Goal: Transaction & Acquisition: Subscribe to service/newsletter

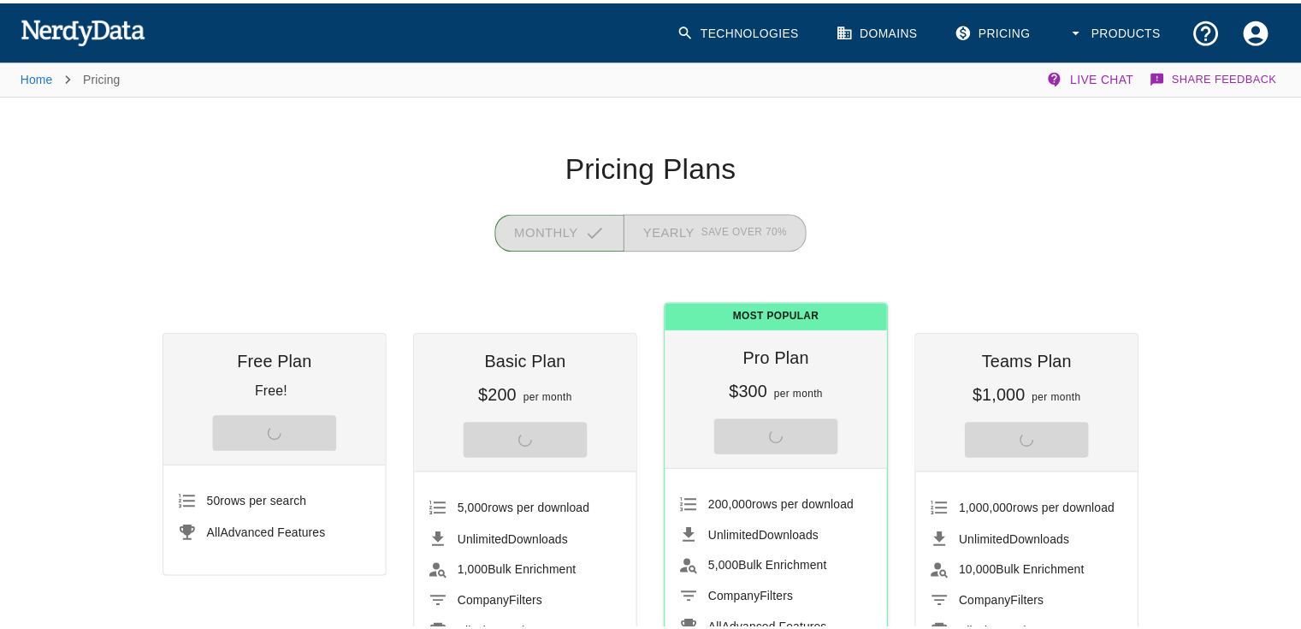
scroll to position [257, 0]
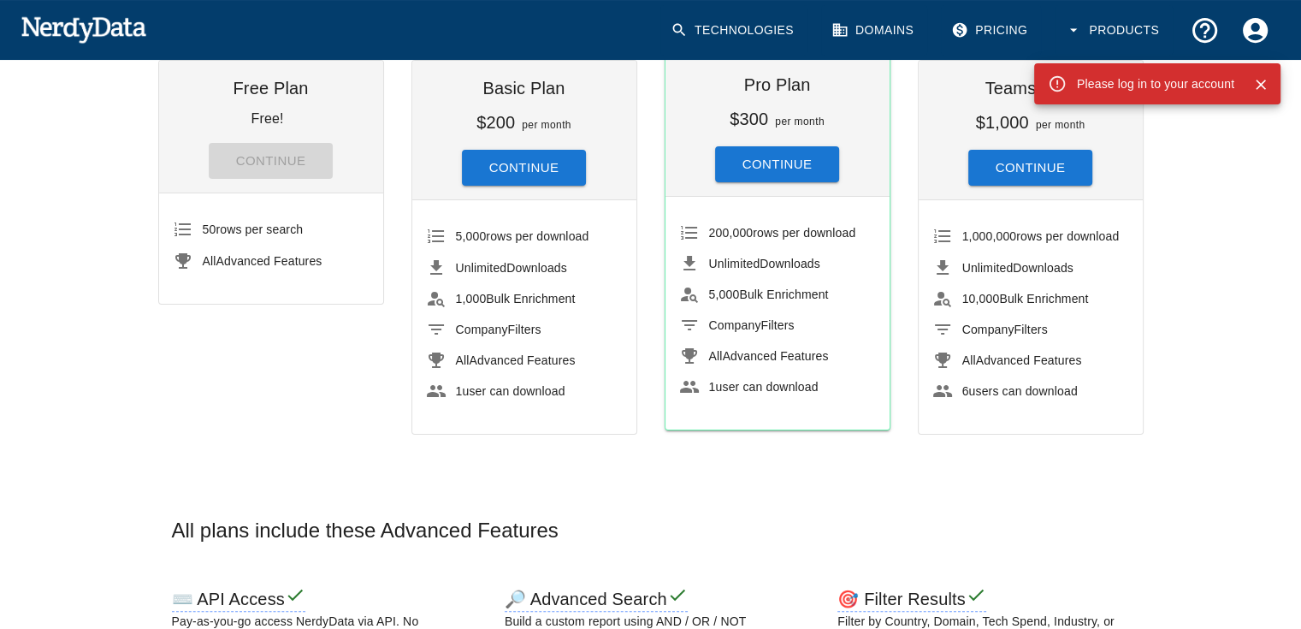
click at [1242, 50] on button "Account Settings" at bounding box center [1255, 30] width 50 height 50
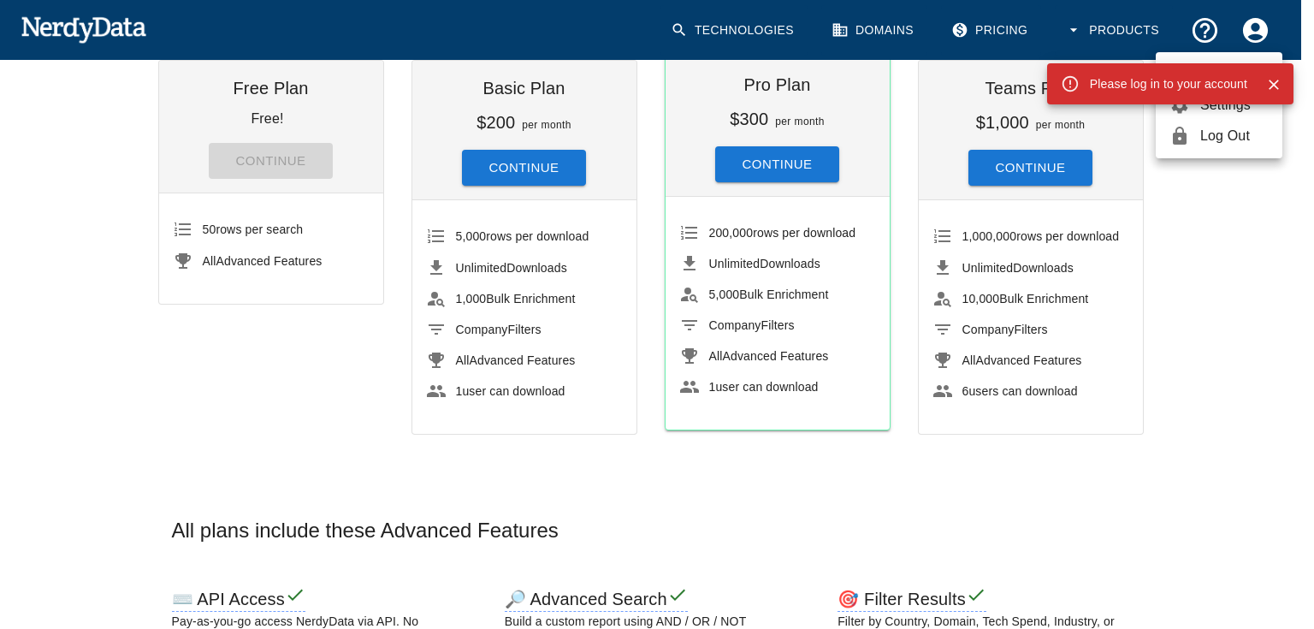
click at [1268, 82] on icon "Close" at bounding box center [1273, 84] width 17 height 17
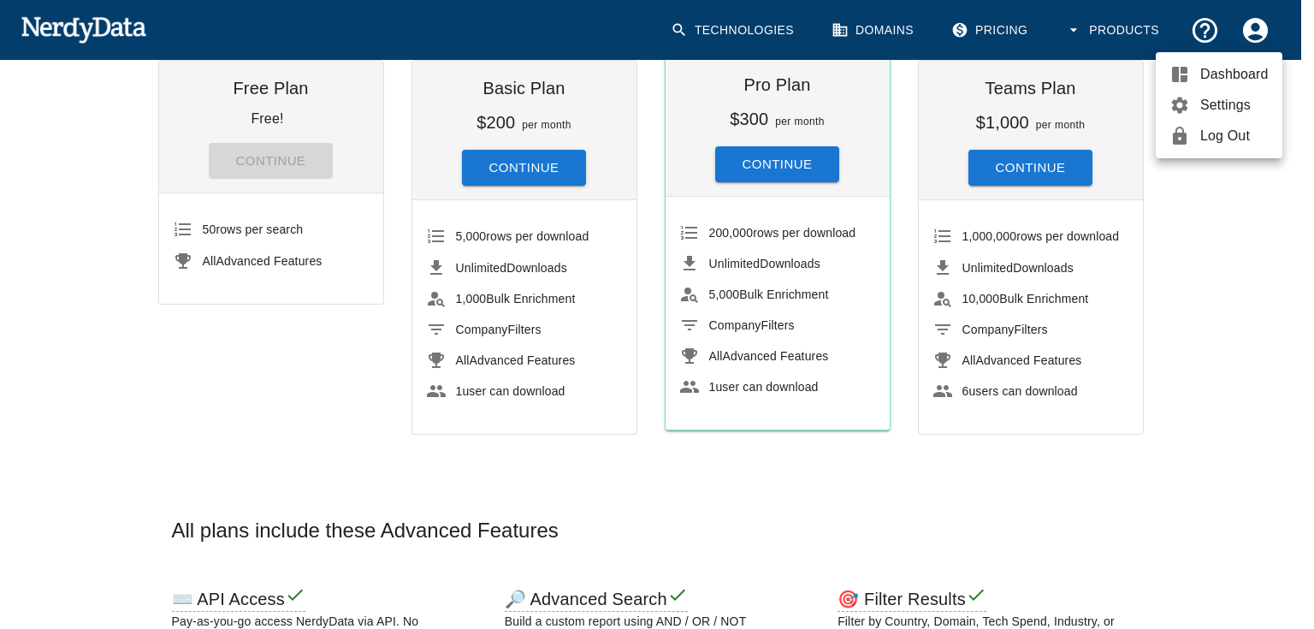
click at [1214, 102] on span "Settings" at bounding box center [1234, 105] width 68 height 21
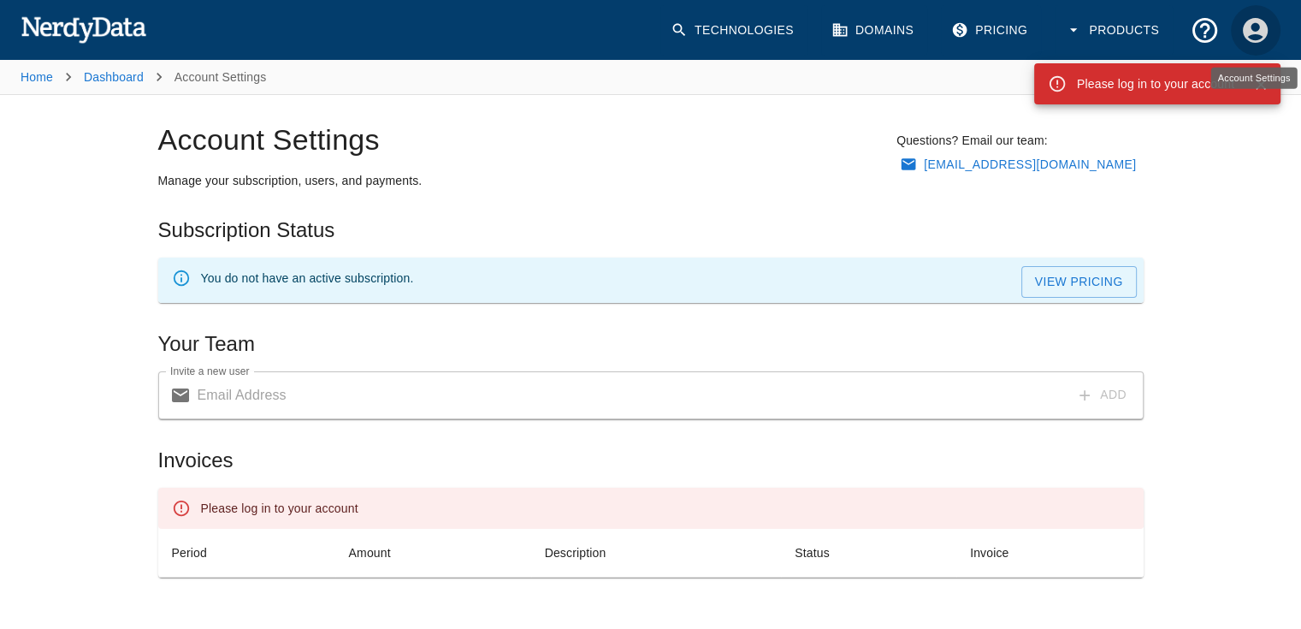
click at [1247, 30] on icon "Account Settings" at bounding box center [1255, 29] width 25 height 25
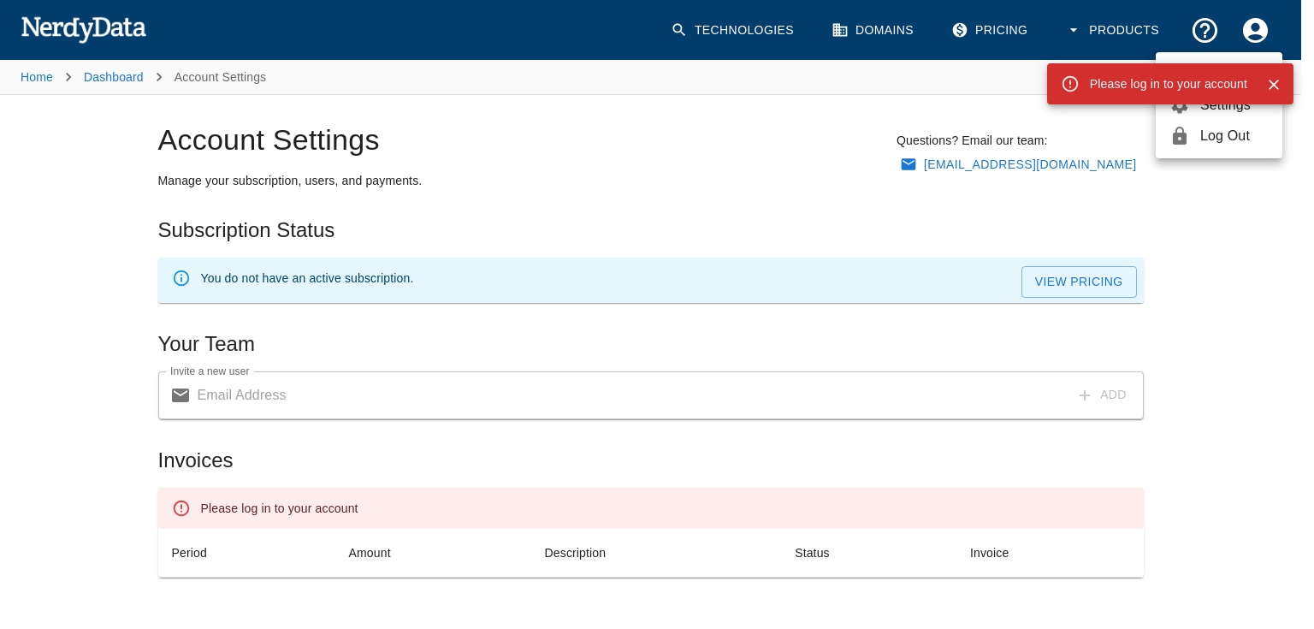
click at [1216, 128] on span "Log Out" at bounding box center [1234, 136] width 68 height 21
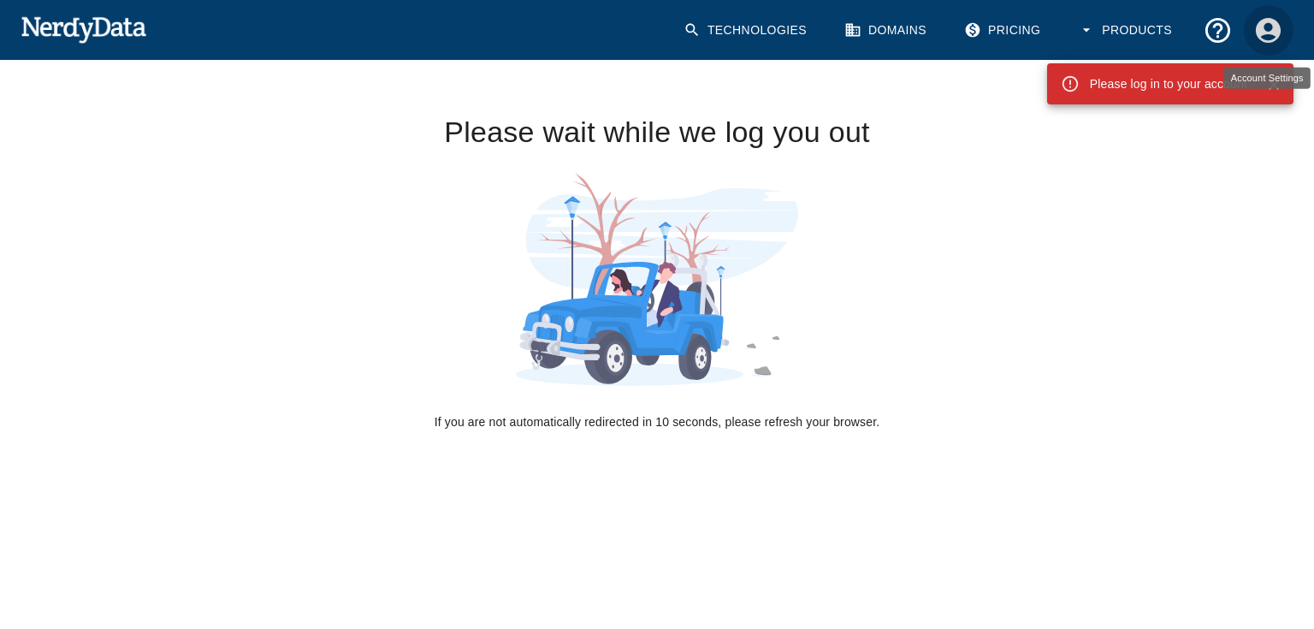
click at [1256, 37] on icon "Account Settings" at bounding box center [1268, 30] width 30 height 30
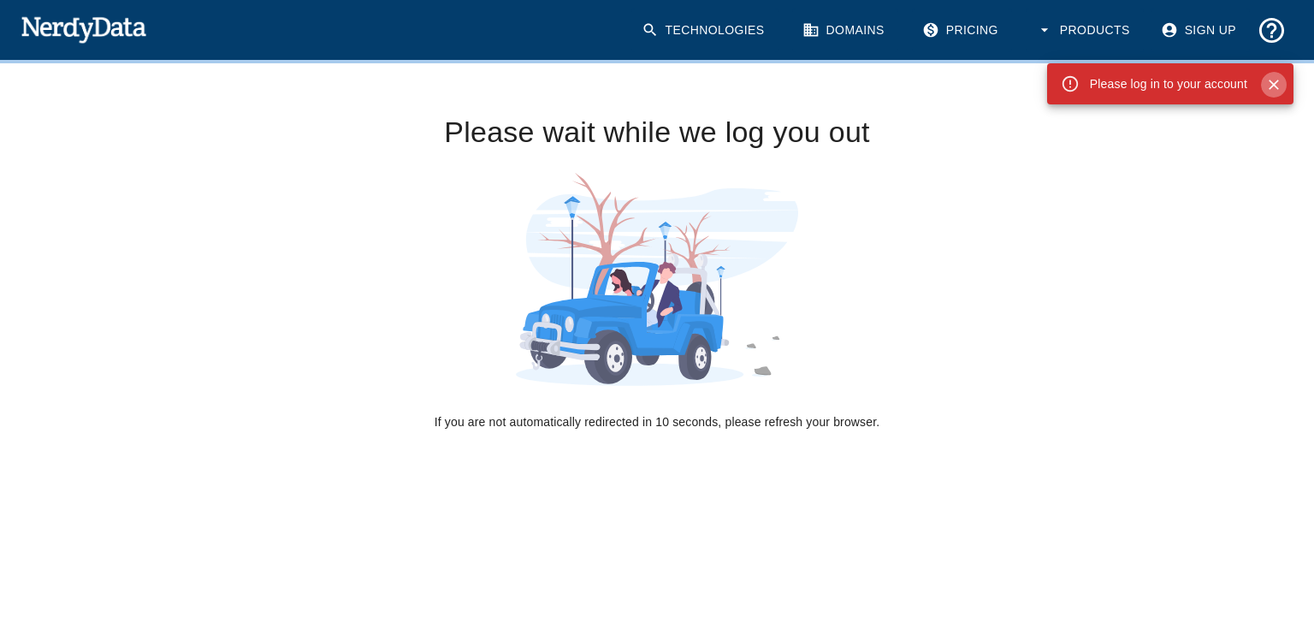
click at [1269, 81] on icon "Close" at bounding box center [1274, 85] width 10 height 10
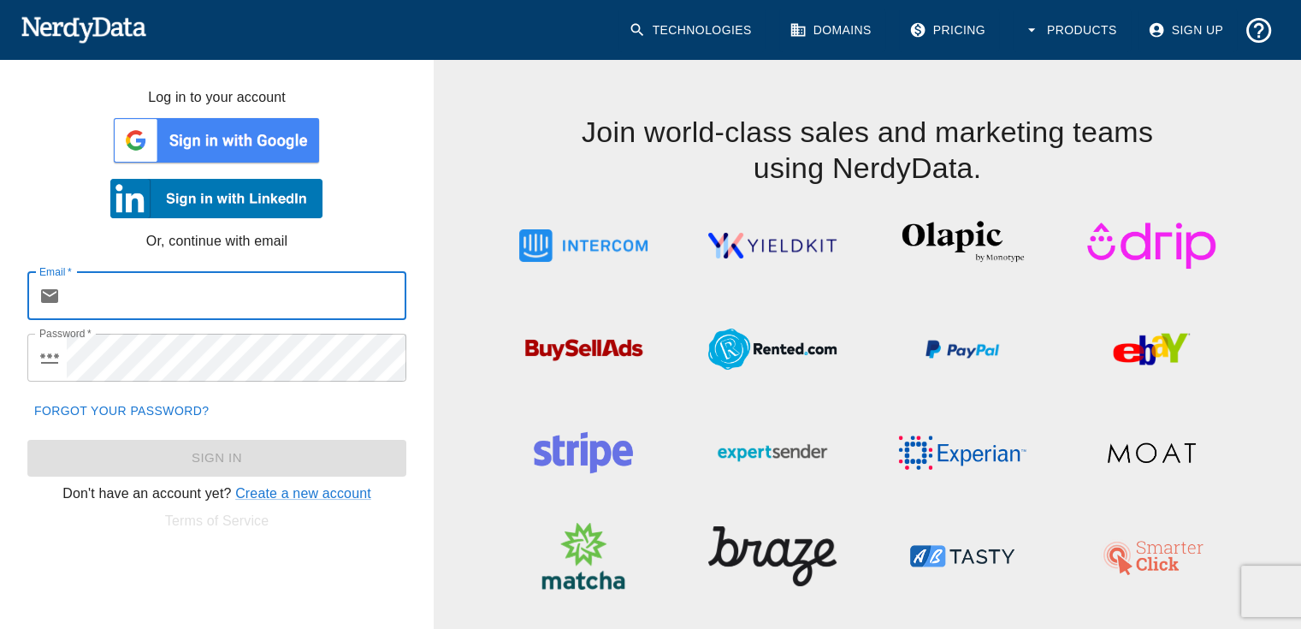
click at [287, 297] on input "Email   *" at bounding box center [237, 296] width 340 height 48
type input "[EMAIL_ADDRESS][DOMAIN_NAME]"
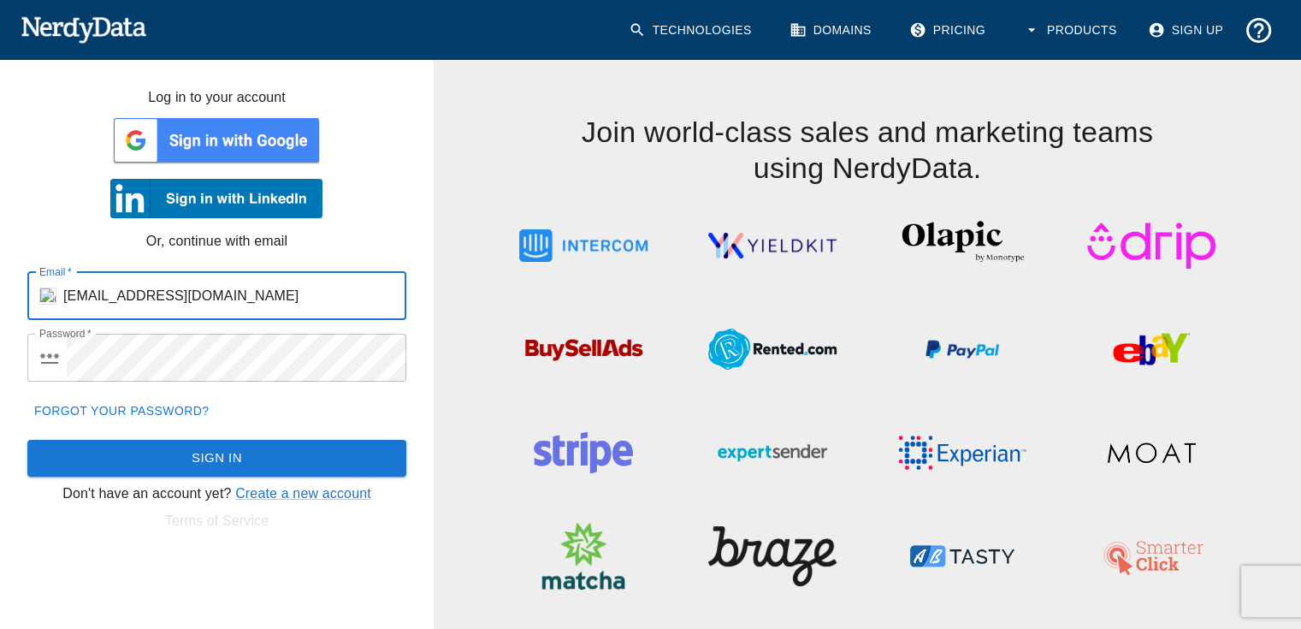
click at [285, 441] on button "Sign In" at bounding box center [216, 458] width 379 height 36
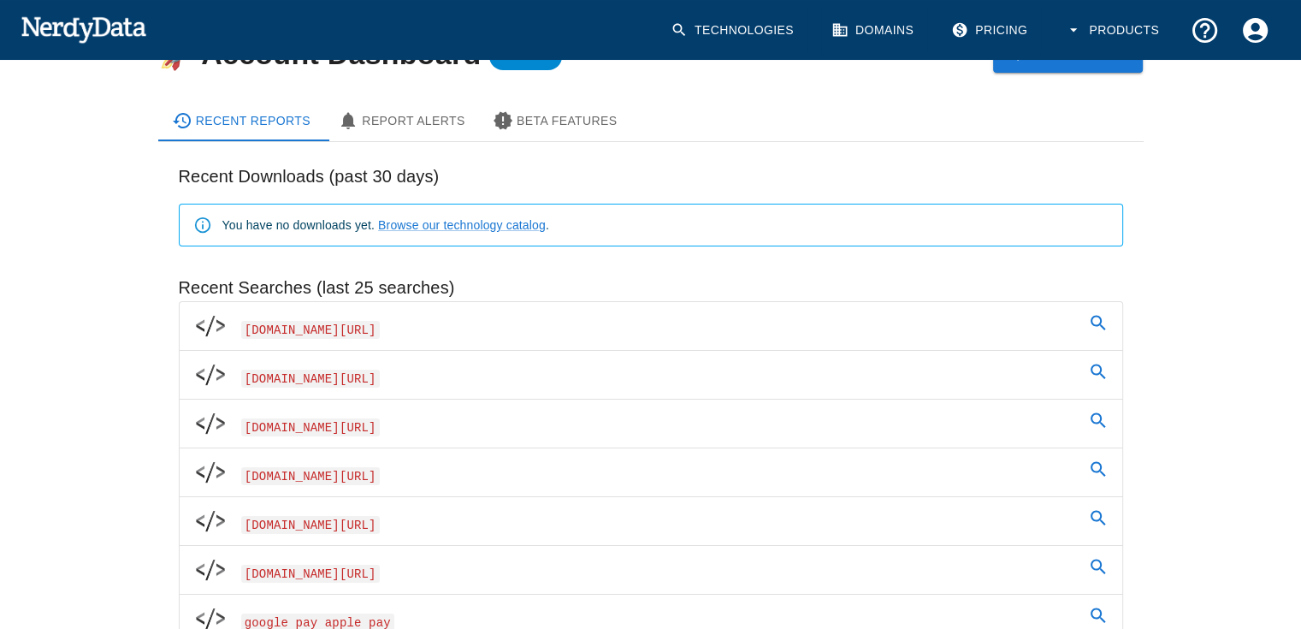
scroll to position [171, 0]
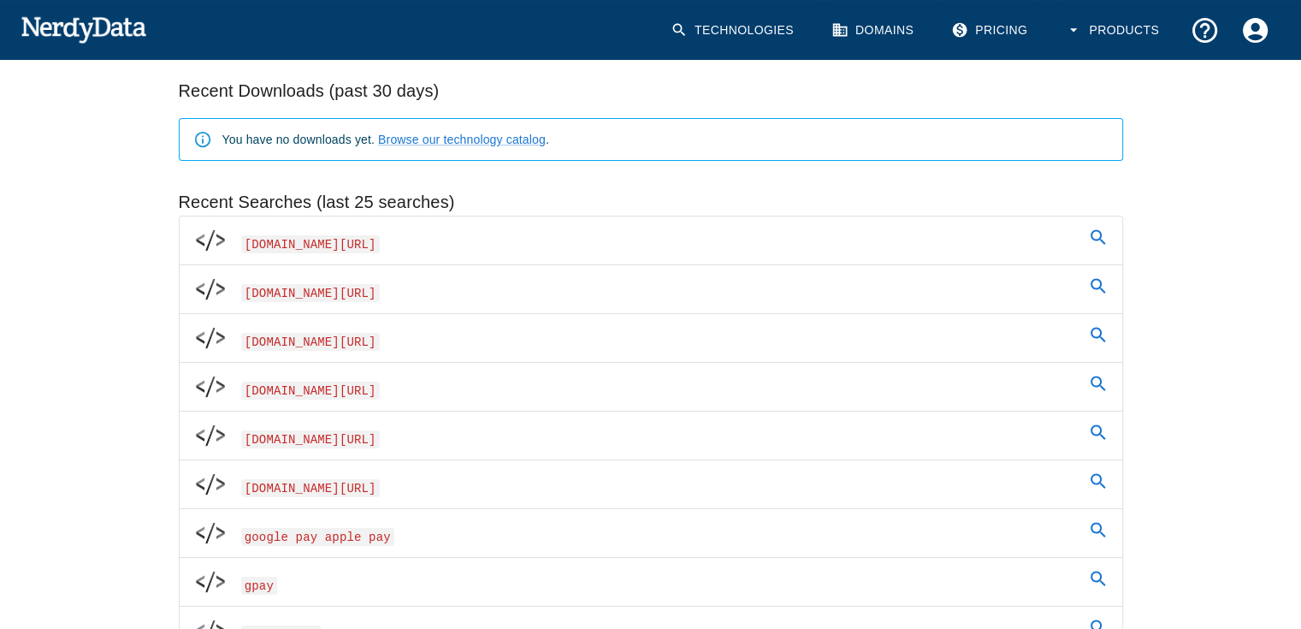
click at [313, 427] on span "[DOMAIN_NAME][URL]" at bounding box center [310, 436] width 139 height 27
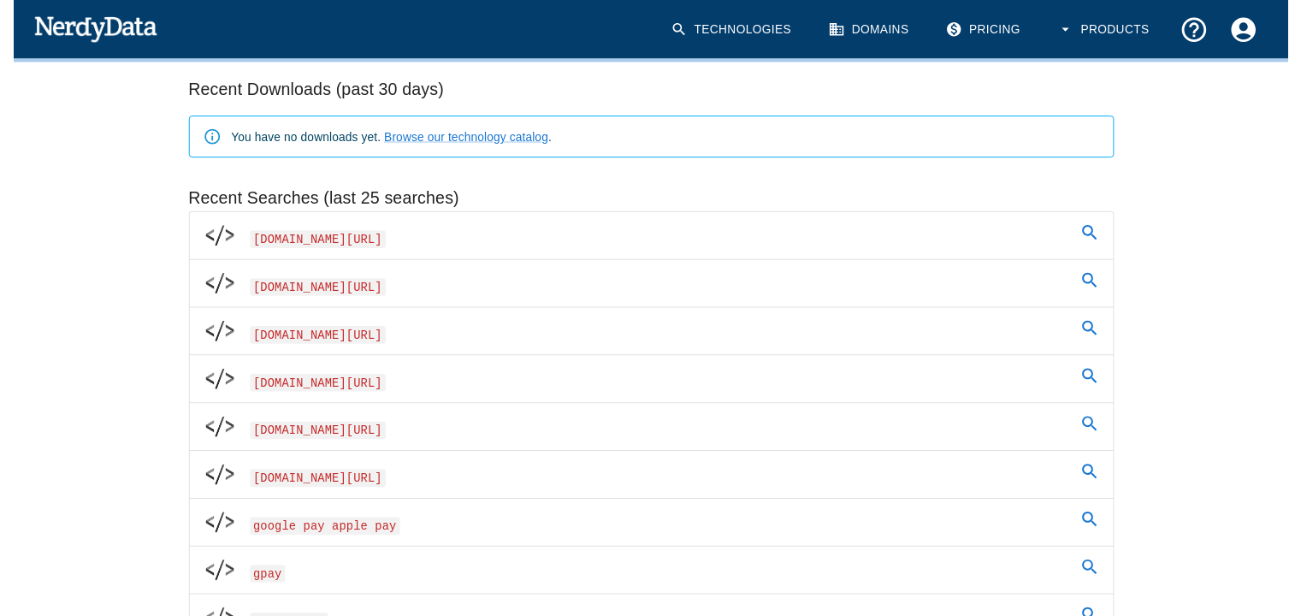
scroll to position [0, 0]
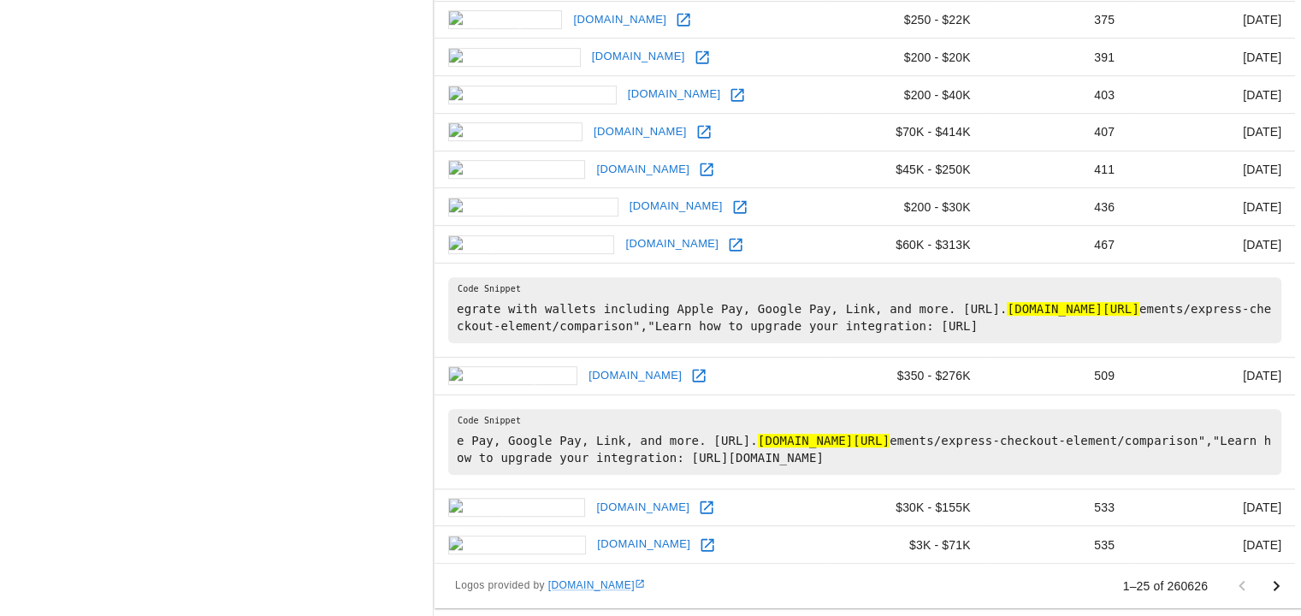
scroll to position [783, 0]
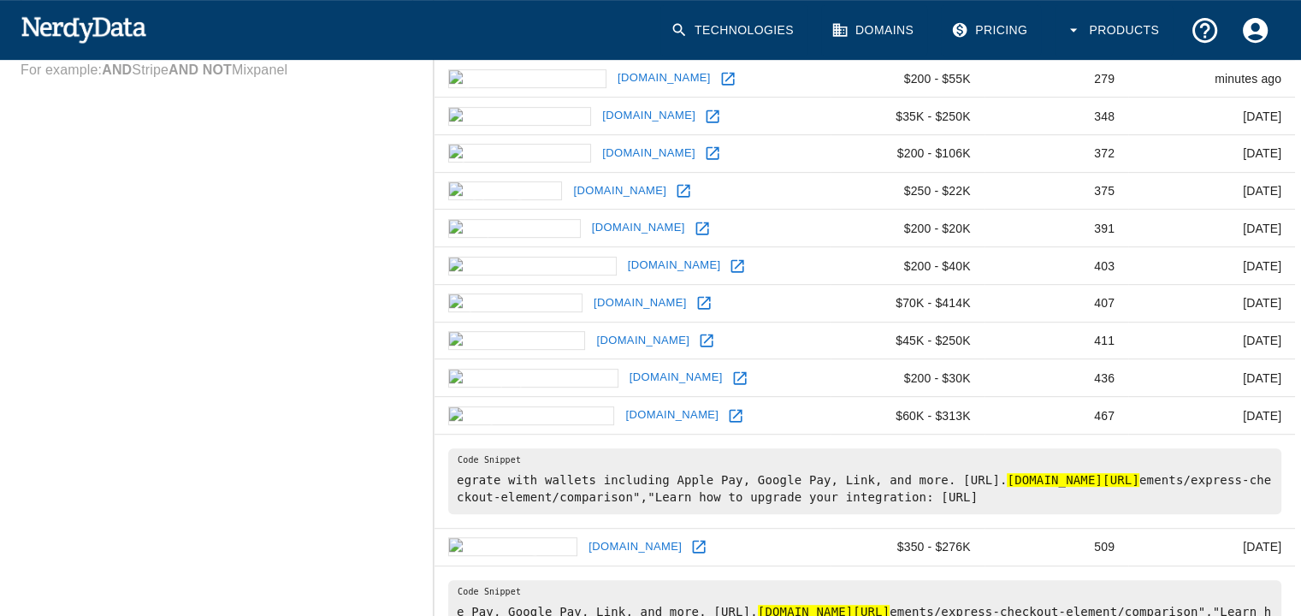
click at [654, 413] on td "[DOMAIN_NAME]" at bounding box center [633, 416] width 396 height 38
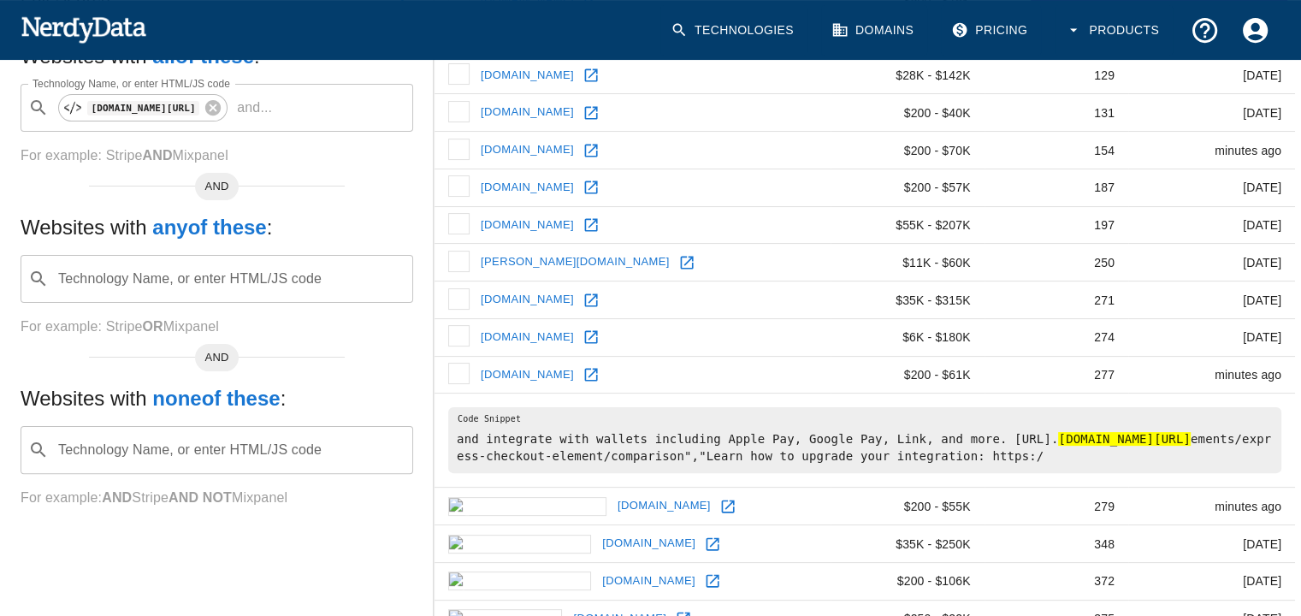
scroll to position [98, 0]
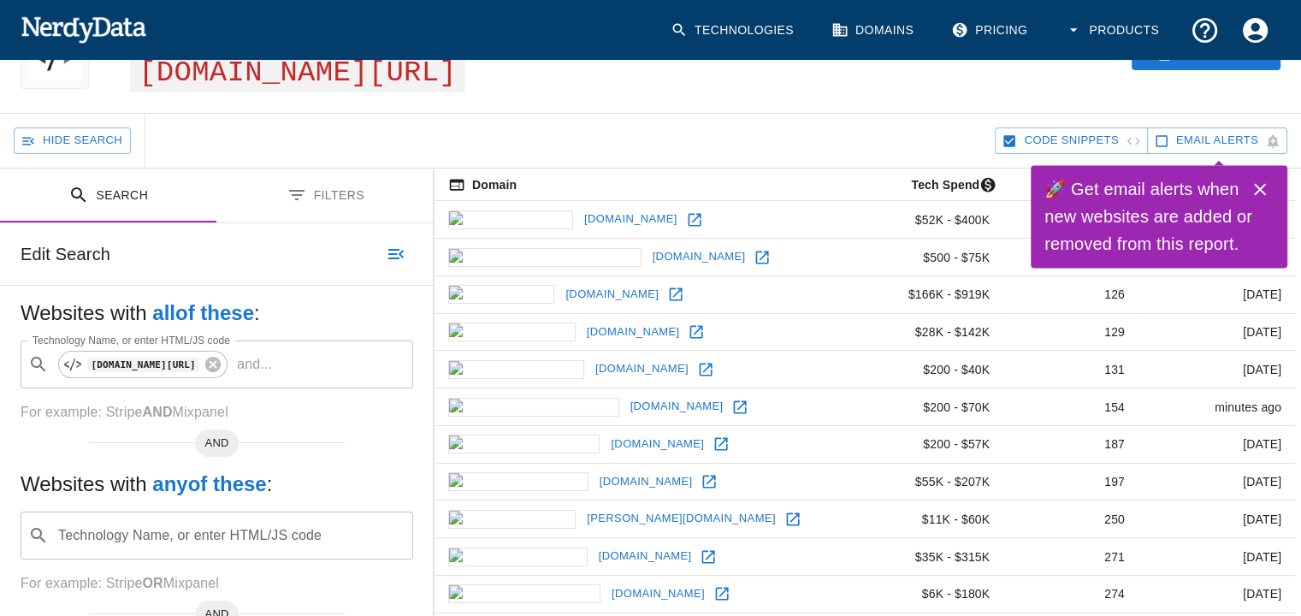
click at [382, 88] on div "260,626 Websites using [DOMAIN_NAME][URL]" at bounding box center [407, 55] width 596 height 116
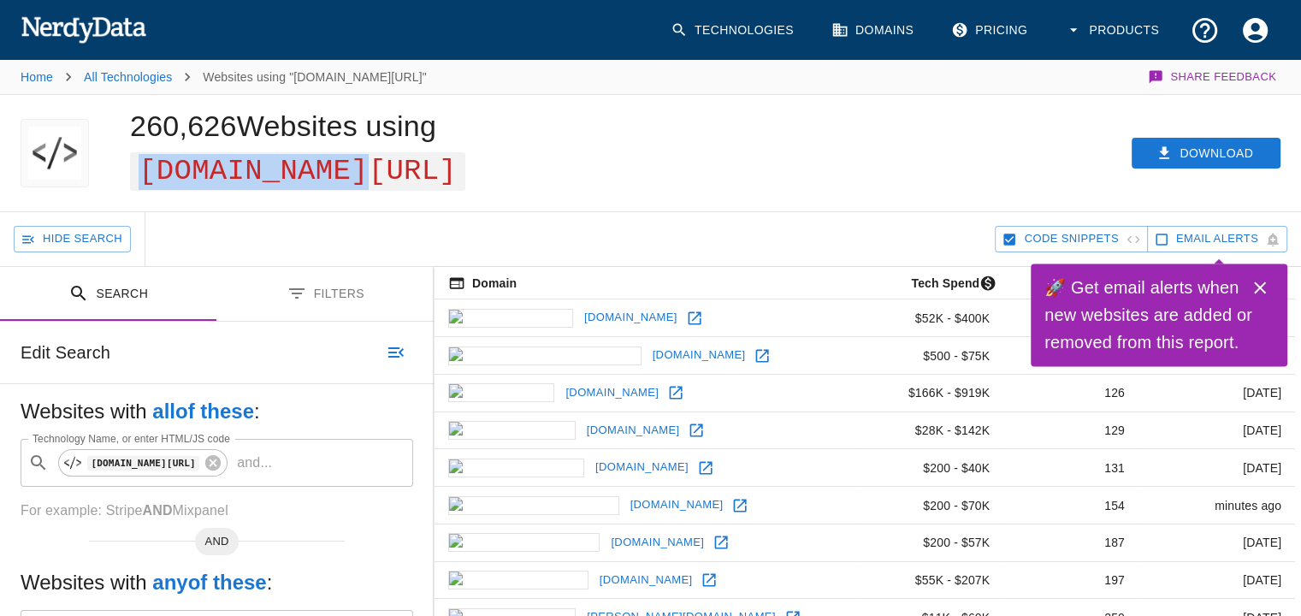
drag, startPoint x: 367, startPoint y: 178, endPoint x: 127, endPoint y: 176, distance: 240.4
click at [127, 176] on div "260,626 Websites using [DOMAIN_NAME][URL]" at bounding box center [407, 153] width 596 height 116
copy span "[DOMAIN_NAME][URL]"
click at [257, 222] on div "Hide Search" at bounding box center [504, 239] width 981 height 54
click at [263, 237] on div "Hide Search" at bounding box center [504, 239] width 981 height 54
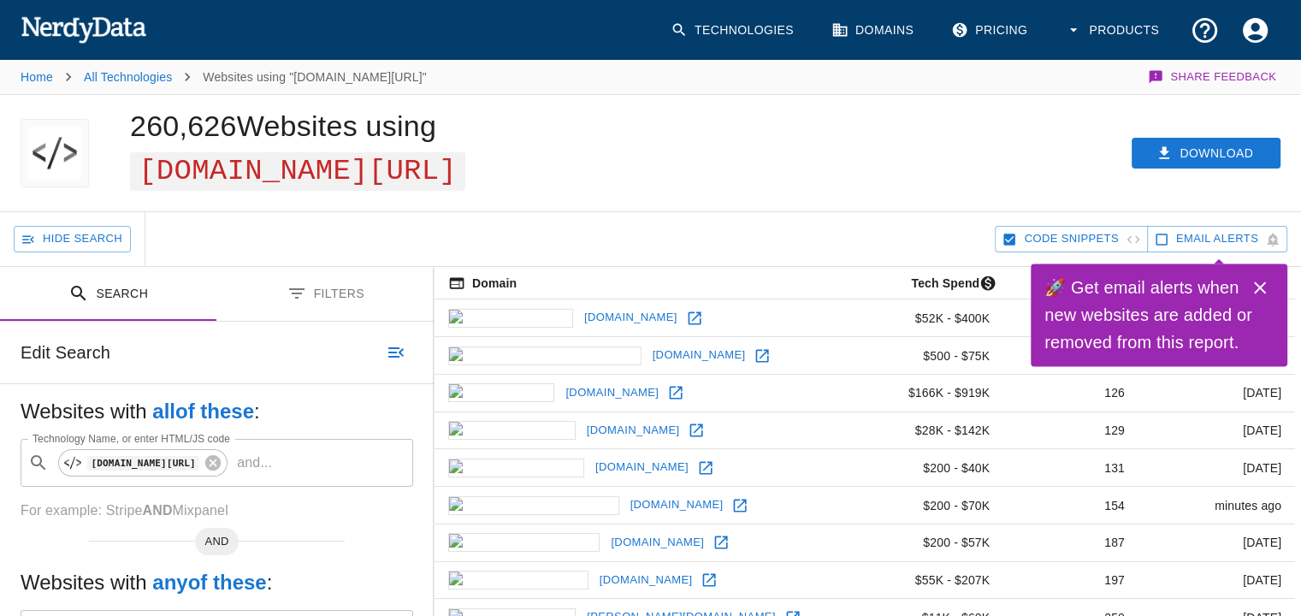
scroll to position [86, 0]
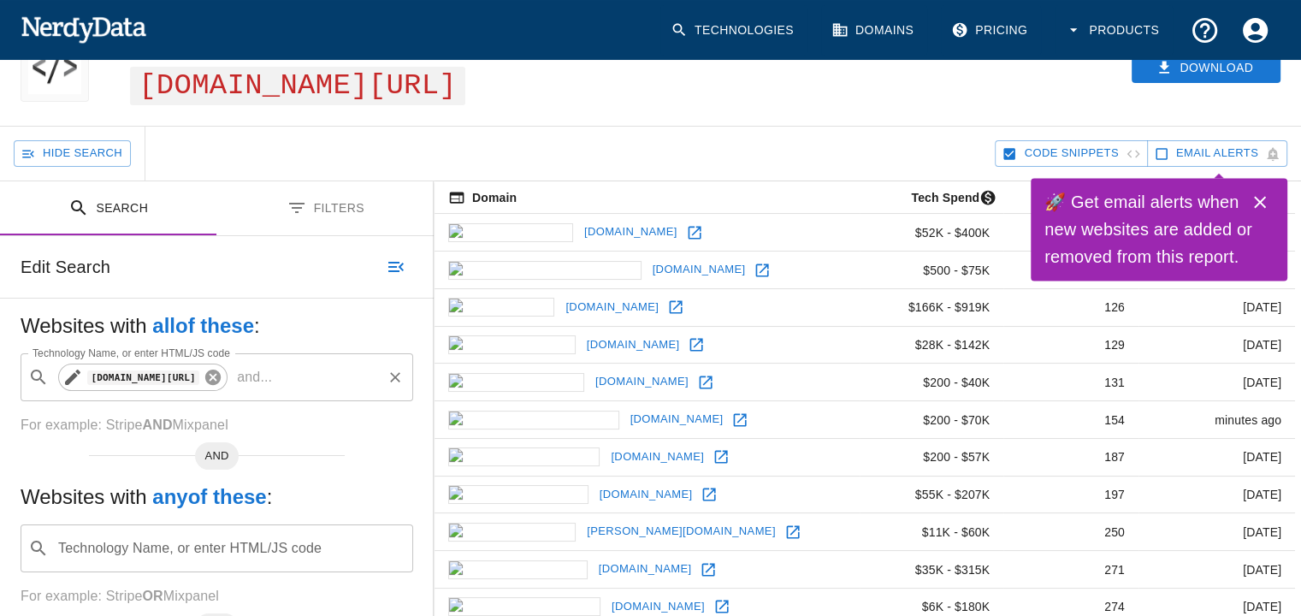
click at [205, 379] on icon at bounding box center [212, 377] width 15 height 15
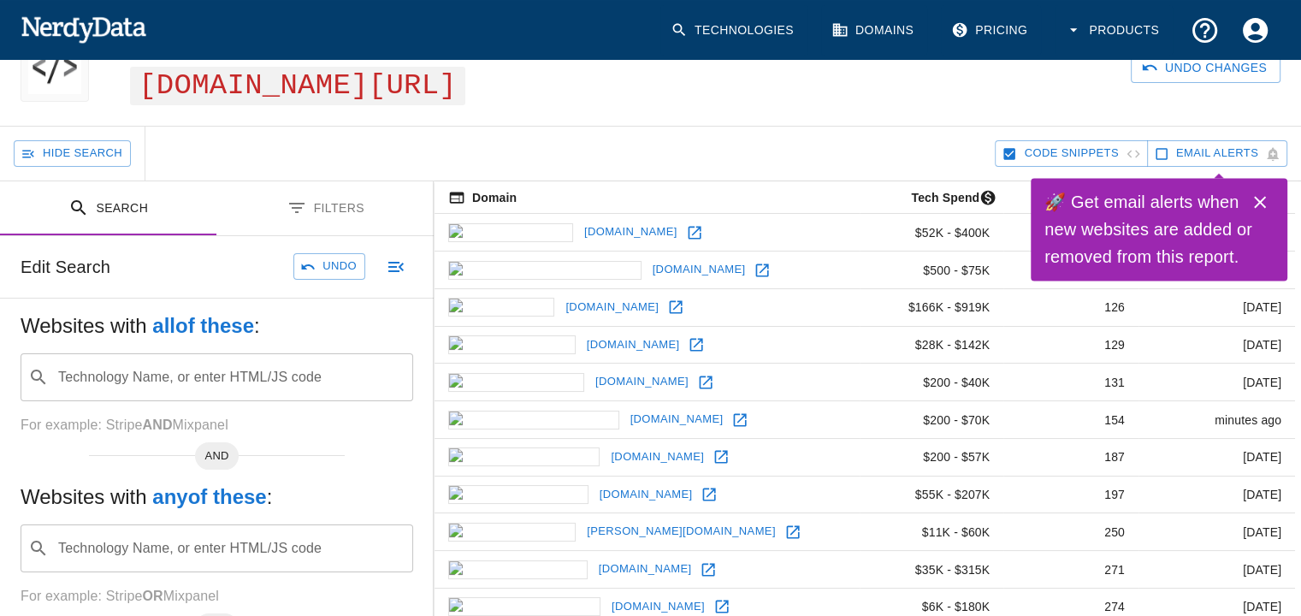
click at [181, 379] on div "Technology Name, or enter HTML/JS code ​ Technology Name, or enter HTML/JS code" at bounding box center [217, 377] width 393 height 48
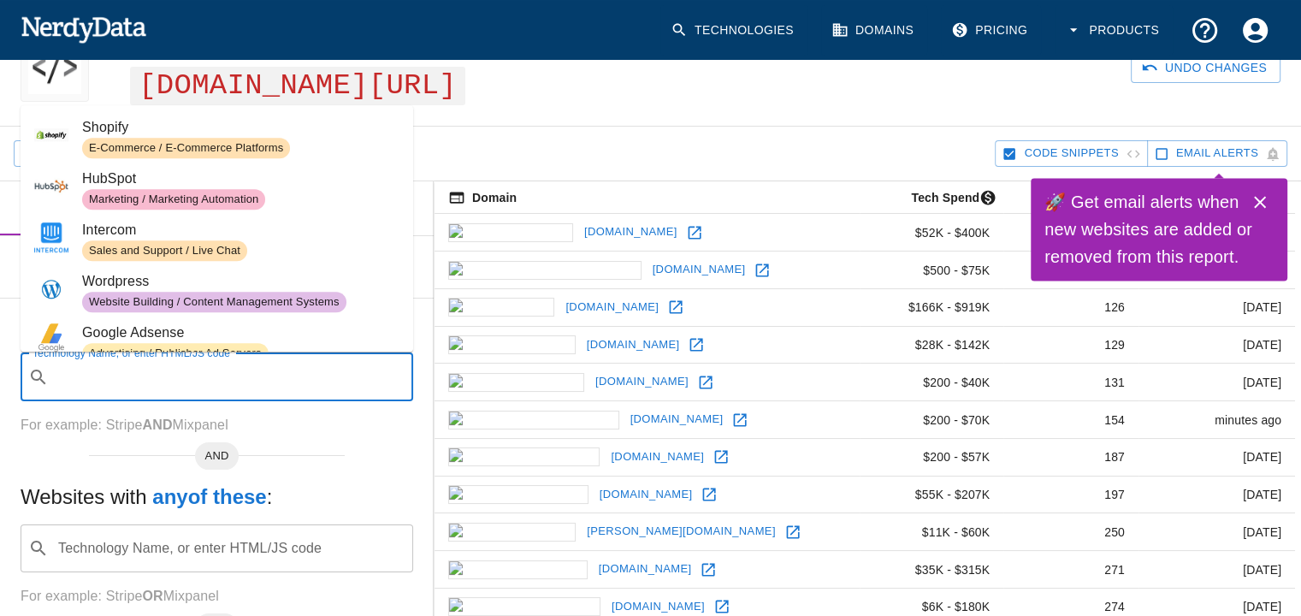
paste input "[DOMAIN_NAME][URL]"
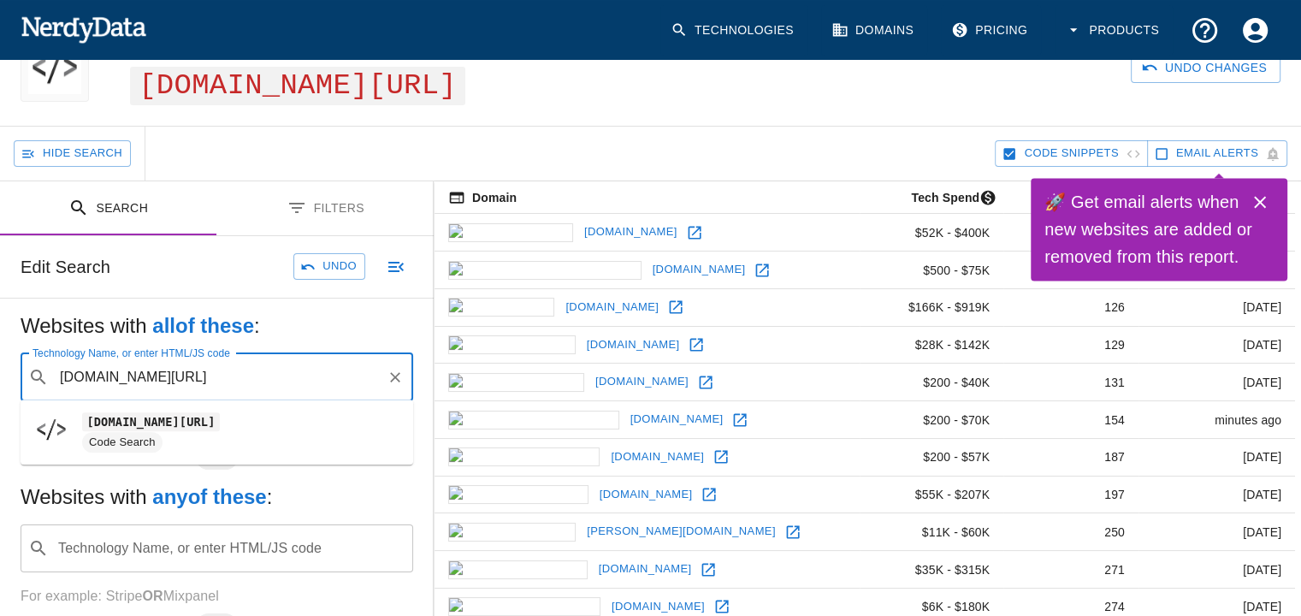
type input "[DOMAIN_NAME][URL]"
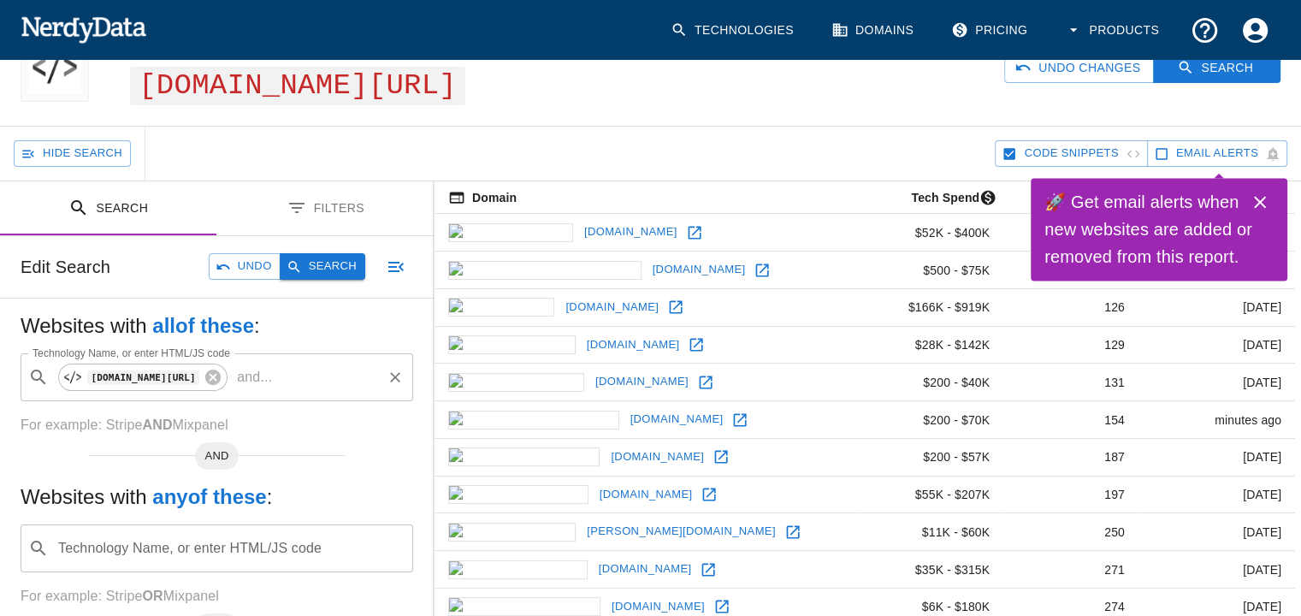
click at [340, 275] on button "Search" at bounding box center [323, 266] width 86 height 27
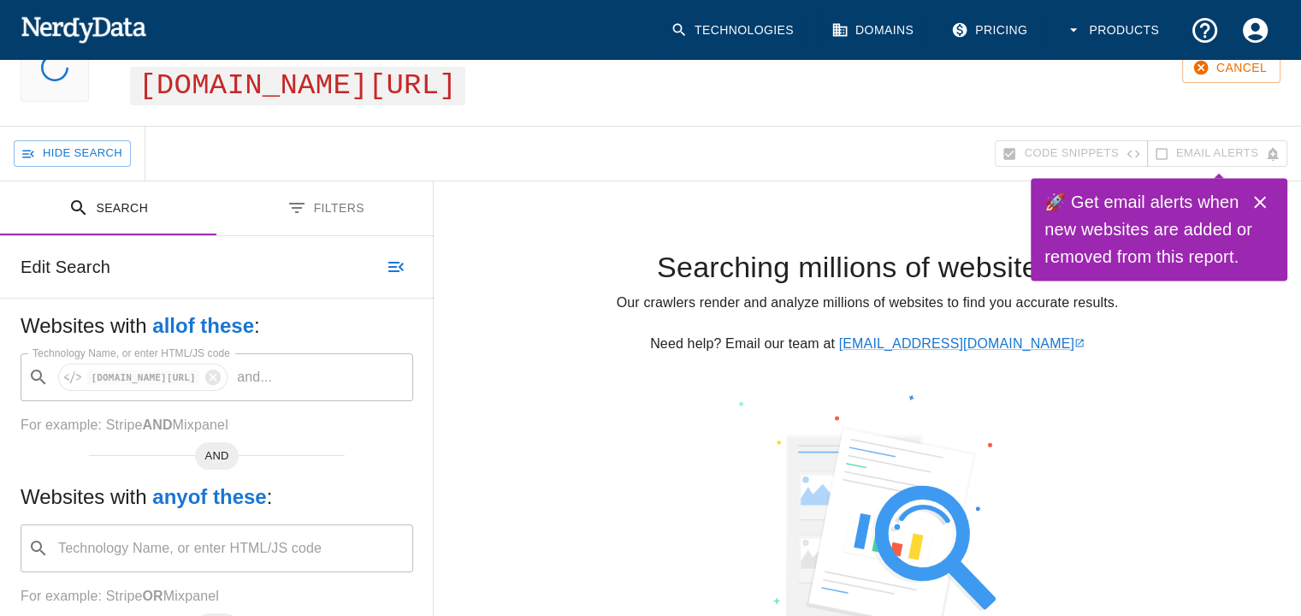
scroll to position [0, 0]
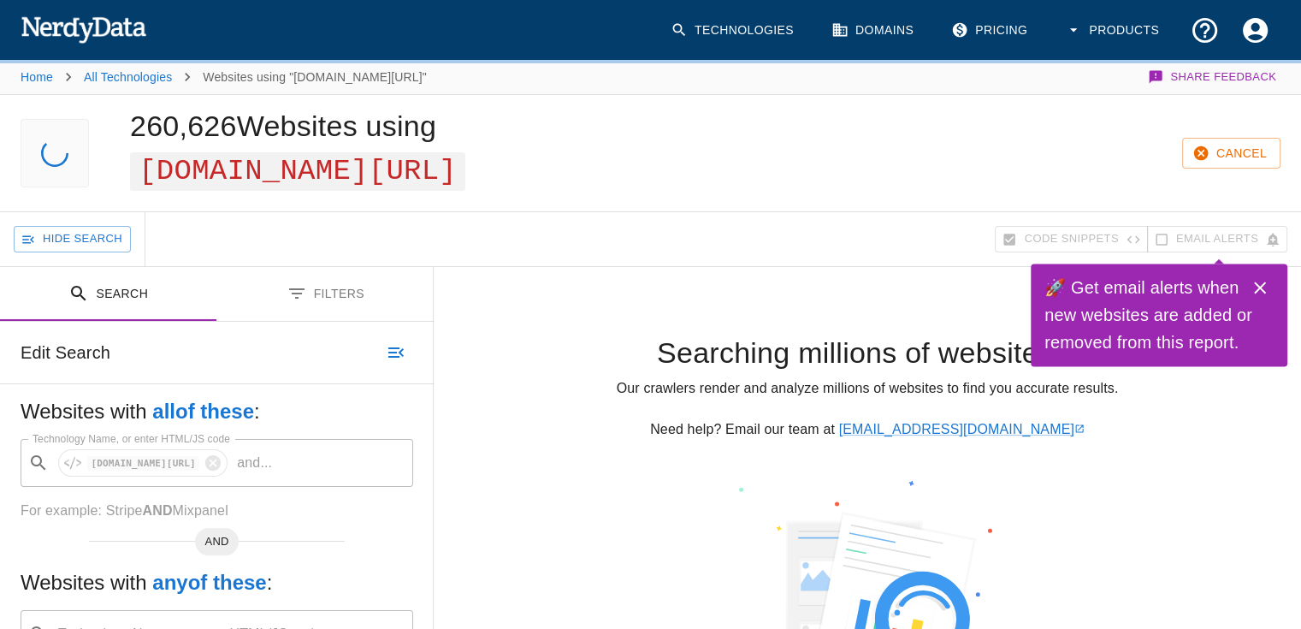
click at [1264, 288] on icon "Close" at bounding box center [1260, 287] width 21 height 21
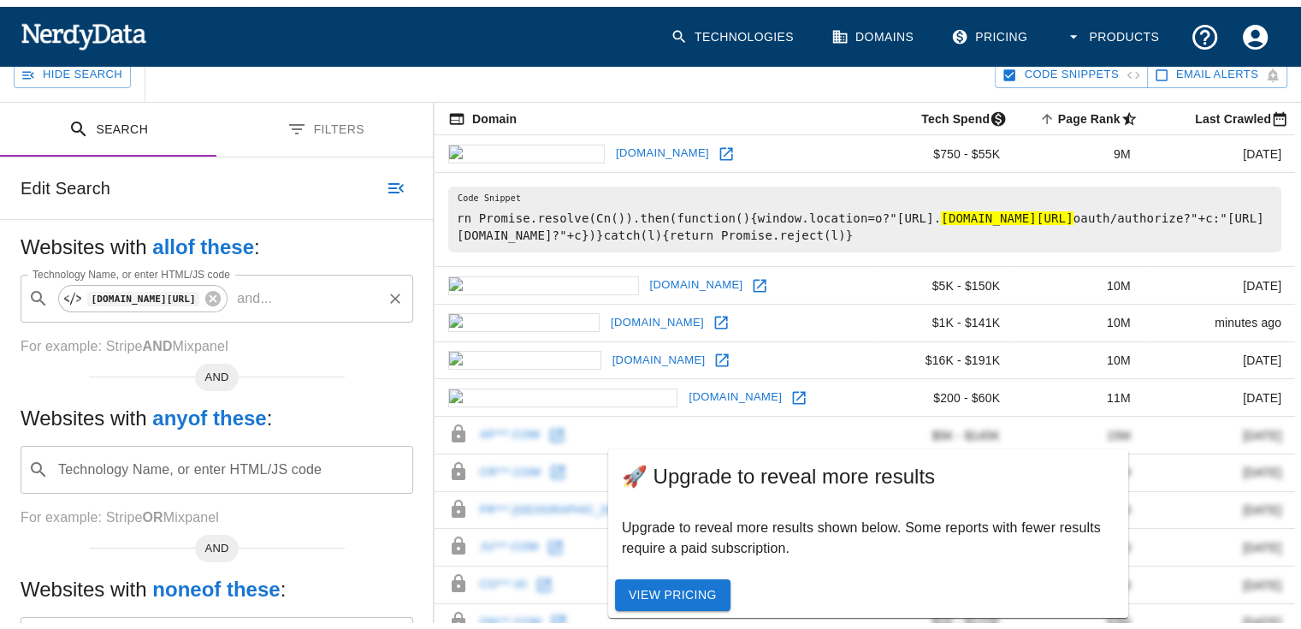
scroll to position [257, 0]
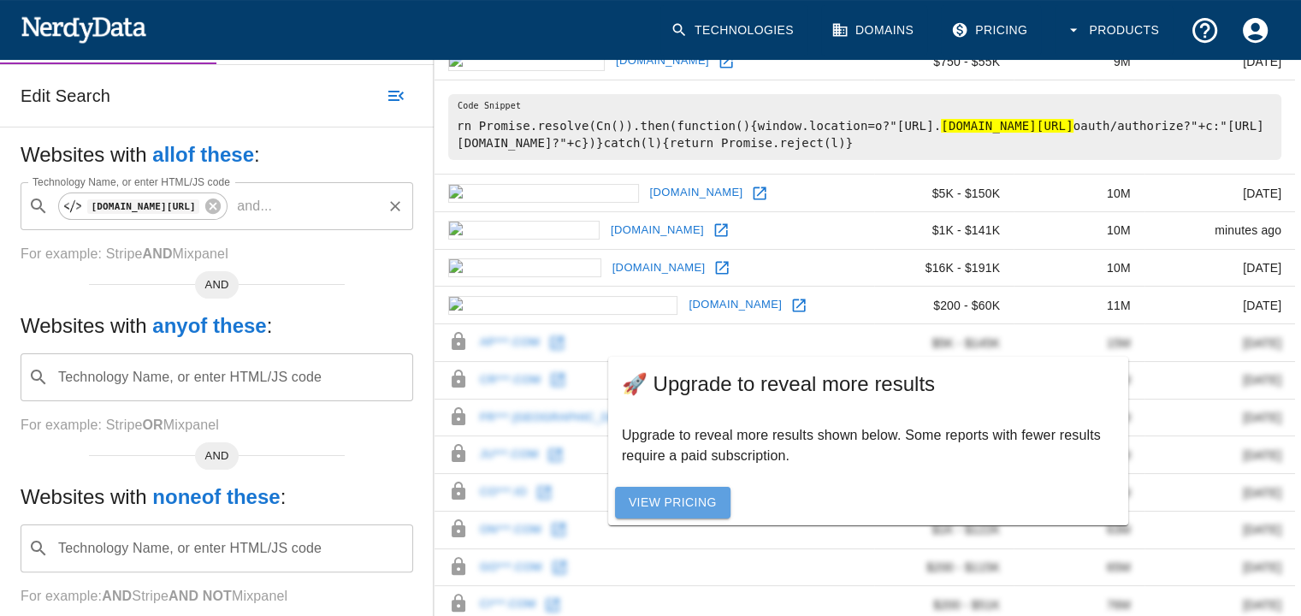
click at [693, 501] on link "View Pricing" at bounding box center [672, 503] width 115 height 32
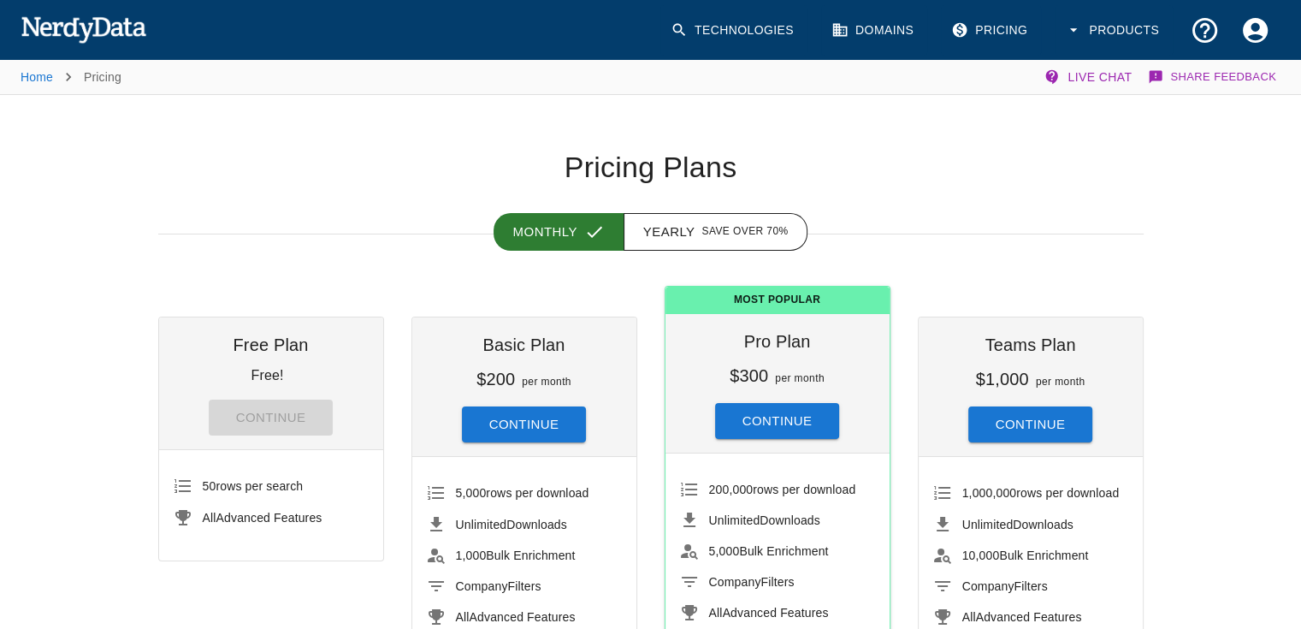
click at [557, 420] on button "Continue" at bounding box center [524, 424] width 125 height 36
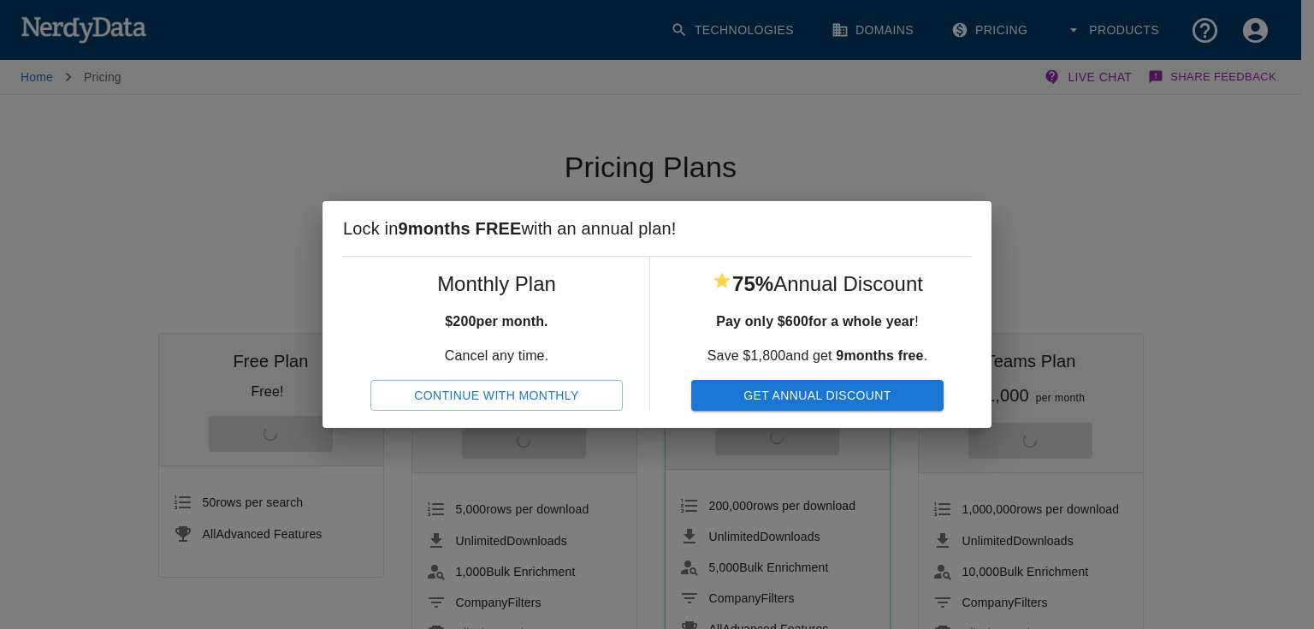
click at [575, 396] on button "Continue With Monthly" at bounding box center [496, 396] width 252 height 32
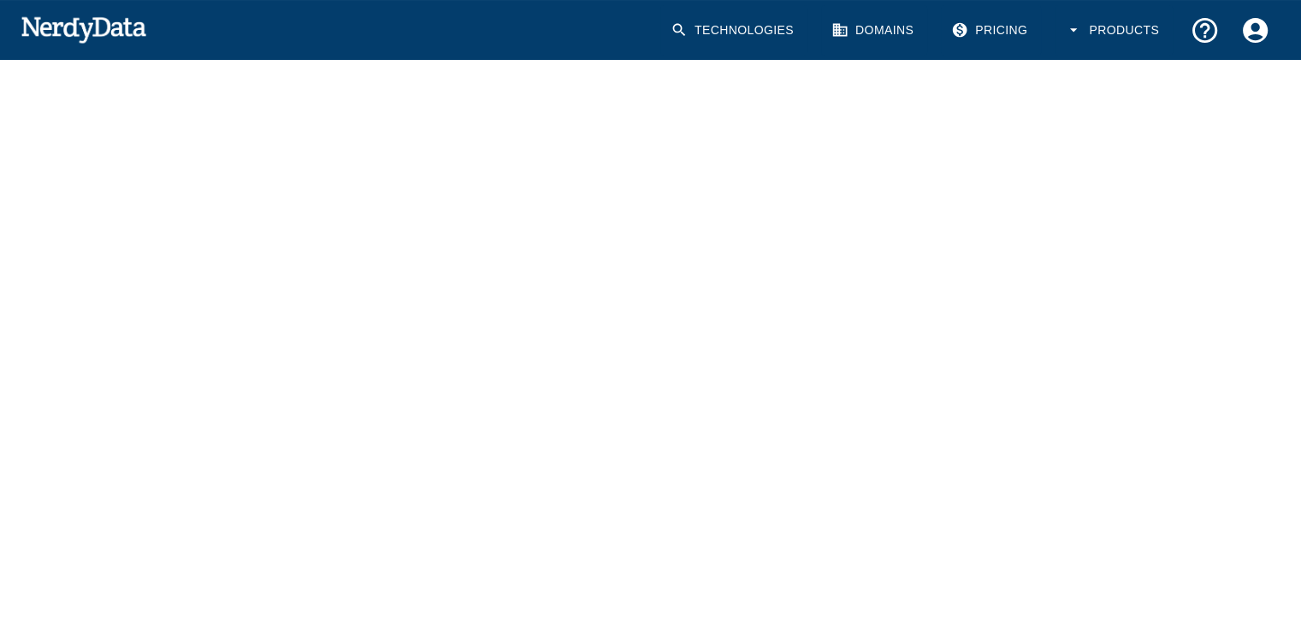
scroll to position [118, 0]
